Goal: Transaction & Acquisition: Download file/media

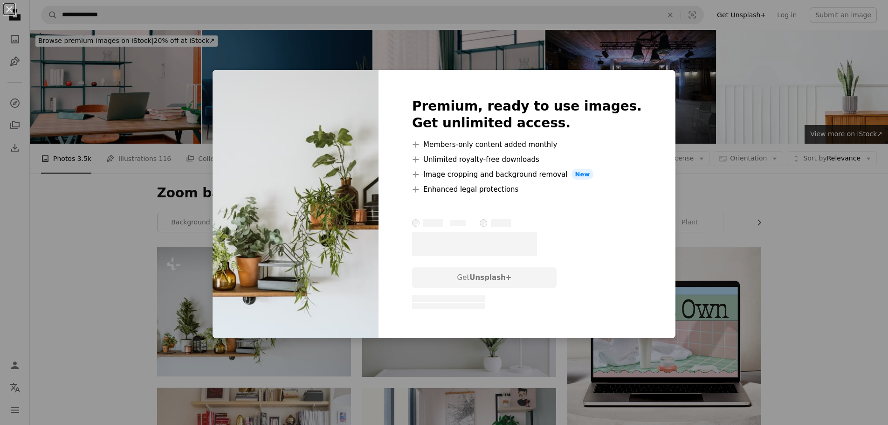
scroll to position [93, 0]
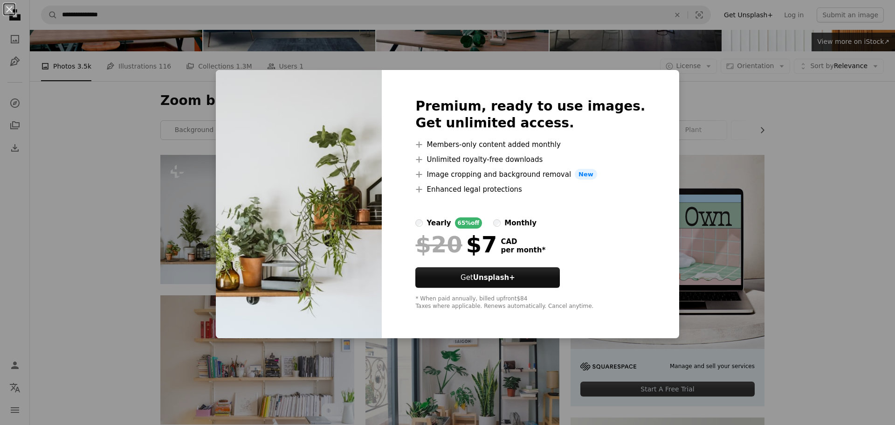
click at [717, 118] on div "An X shape Premium, ready to use images. Get unlimited access. A plus sign Memb…" at bounding box center [447, 212] width 895 height 425
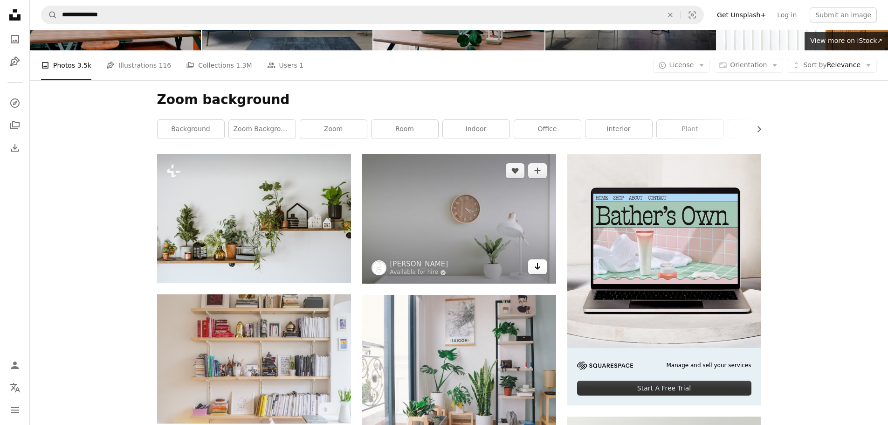
click at [543, 271] on link "Arrow pointing down" at bounding box center [537, 266] width 19 height 15
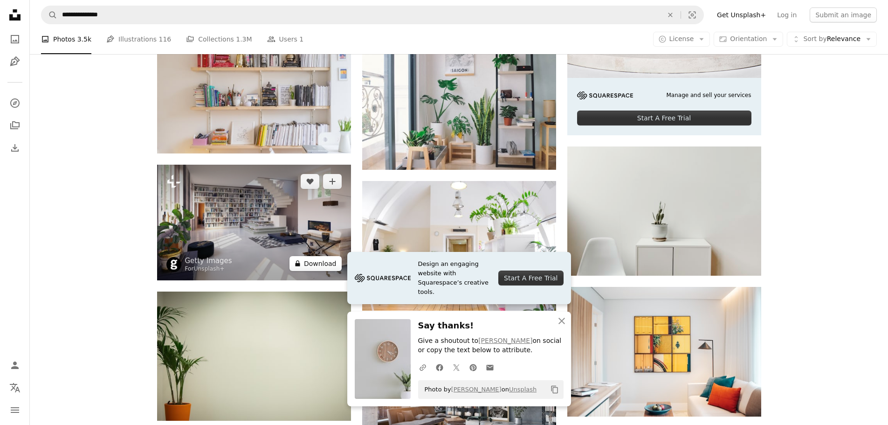
scroll to position [420, 0]
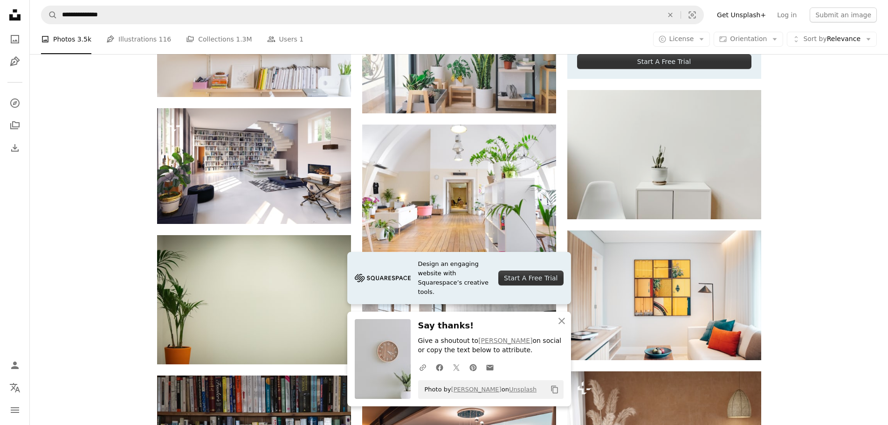
click at [846, 296] on div "Plus sign for Unsplash+ A heart A plus sign [PERSON_NAME] 🇨🇦 For Unsplash+ A lo…" at bounding box center [459, 378] width 858 height 1101
click at [563, 320] on icon "An X shape" at bounding box center [561, 320] width 11 height 11
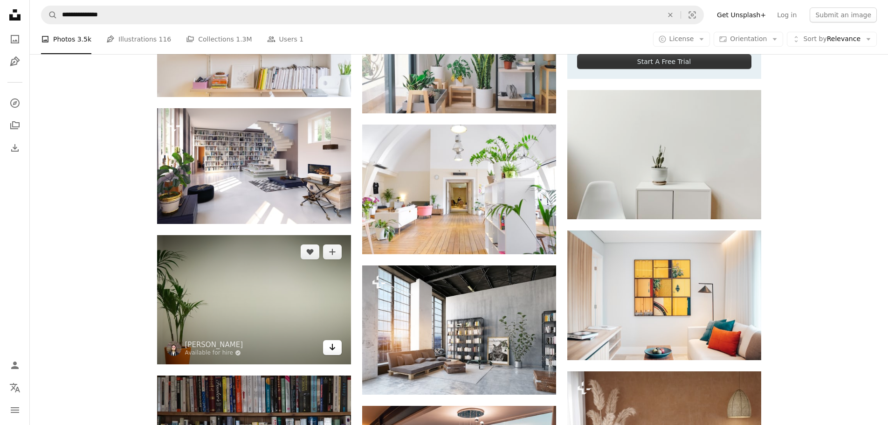
click at [331, 349] on icon "Arrow pointing down" at bounding box center [332, 346] width 7 height 11
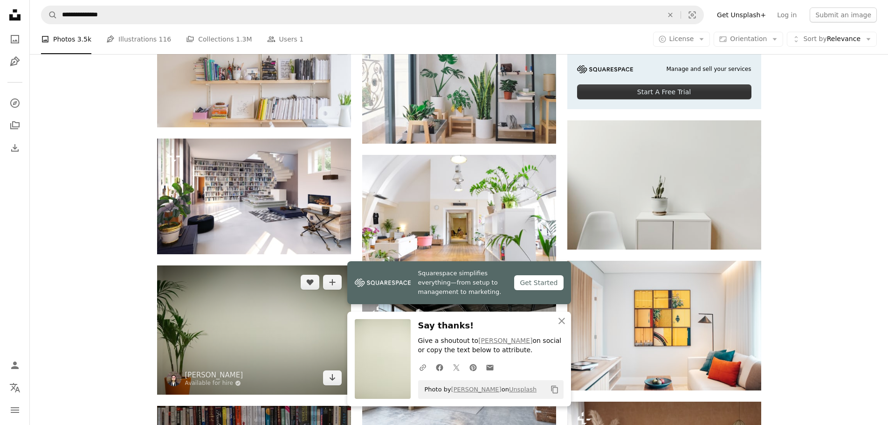
scroll to position [373, 0]
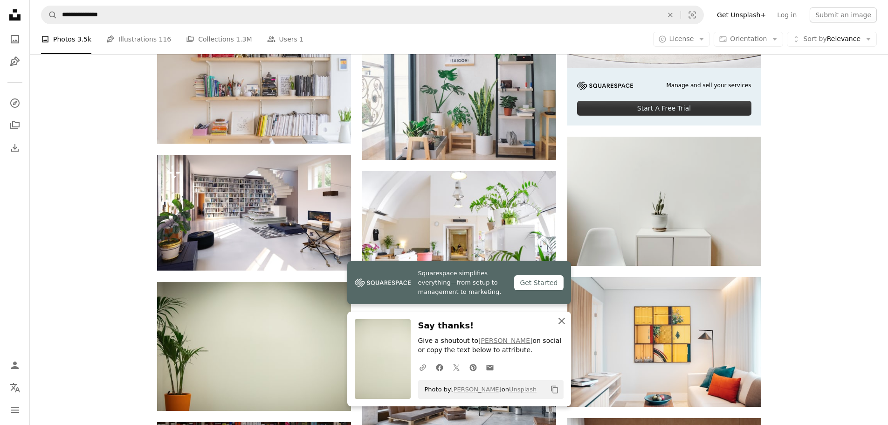
click at [560, 323] on icon "button" at bounding box center [561, 320] width 7 height 7
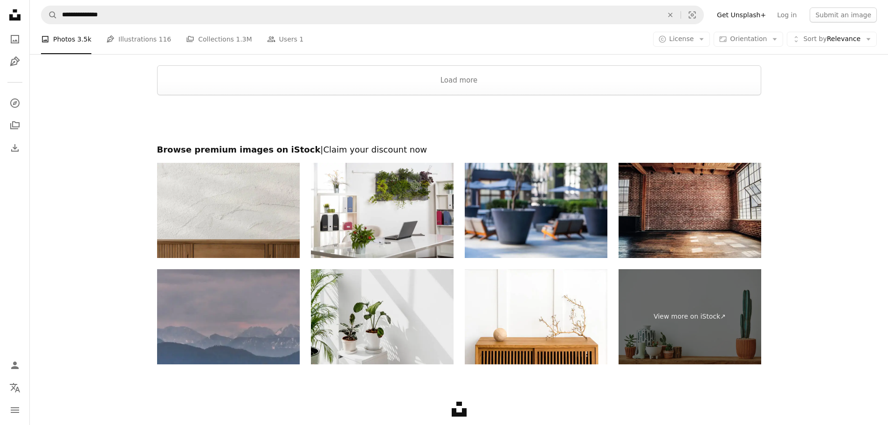
scroll to position [1352, 0]
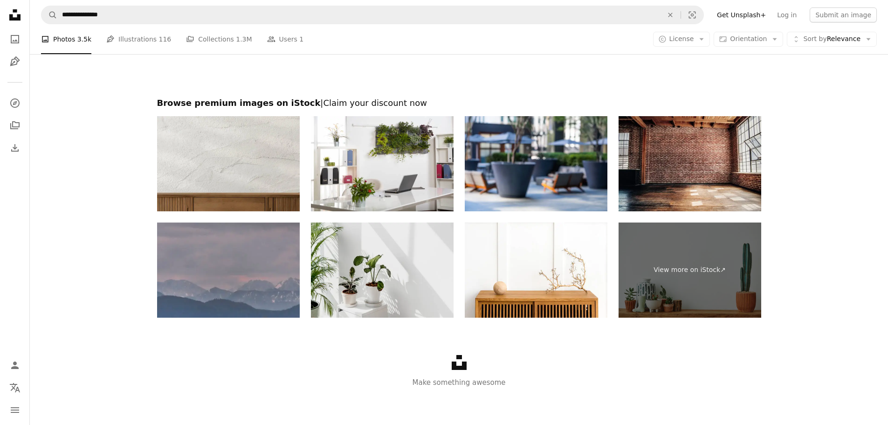
click at [402, 287] on img at bounding box center [382, 269] width 143 height 95
